Goal: Navigation & Orientation: Find specific page/section

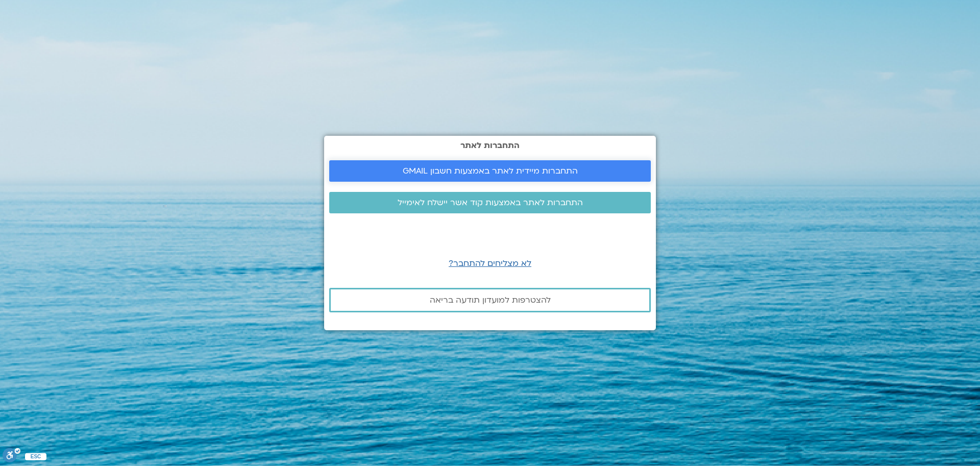
click at [472, 173] on span "התחברות מיידית לאתר באמצעות חשבון GMAIL" at bounding box center [490, 170] width 175 height 9
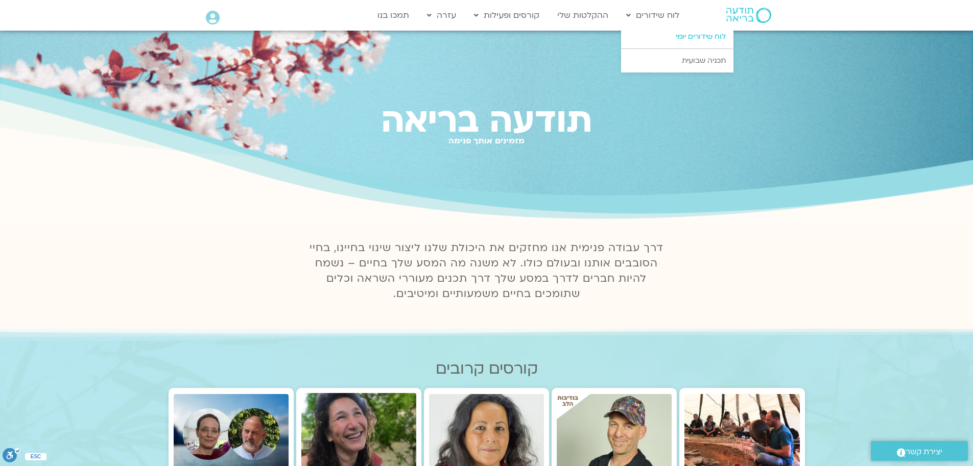
click at [682, 38] on link "לוח שידורים יומי" at bounding box center [677, 36] width 112 height 23
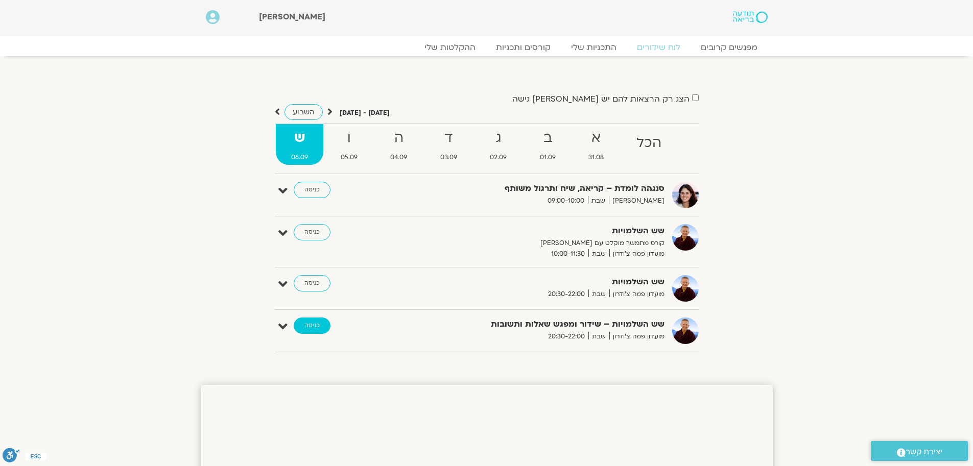
click at [313, 326] on link "כניסה" at bounding box center [312, 326] width 37 height 16
